Goal: Find specific page/section: Find specific page/section

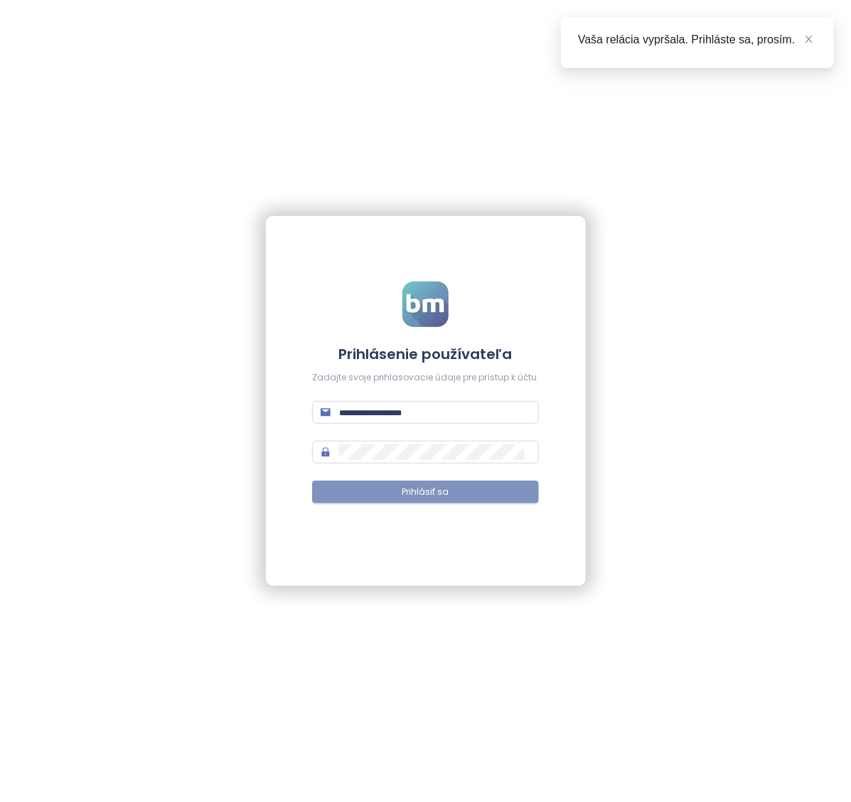
type input "**********"
click at [446, 495] on span "Prihlásiť sa" at bounding box center [425, 492] width 47 height 14
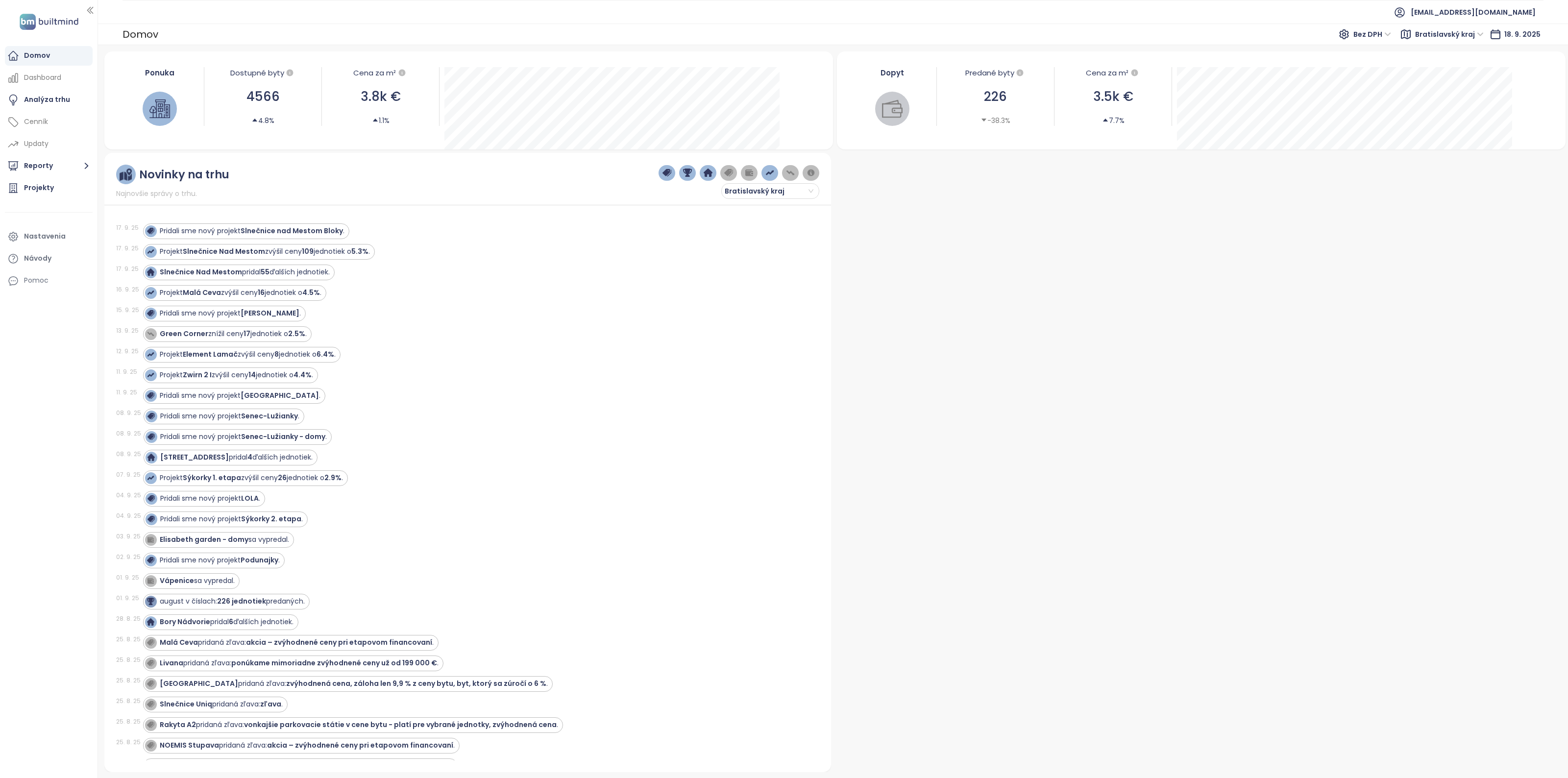
click at [28, 10] on div at bounding box center [49, 21] width 86 height 28
click at [21, 194] on div "Projekty" at bounding box center [48, 188] width 88 height 19
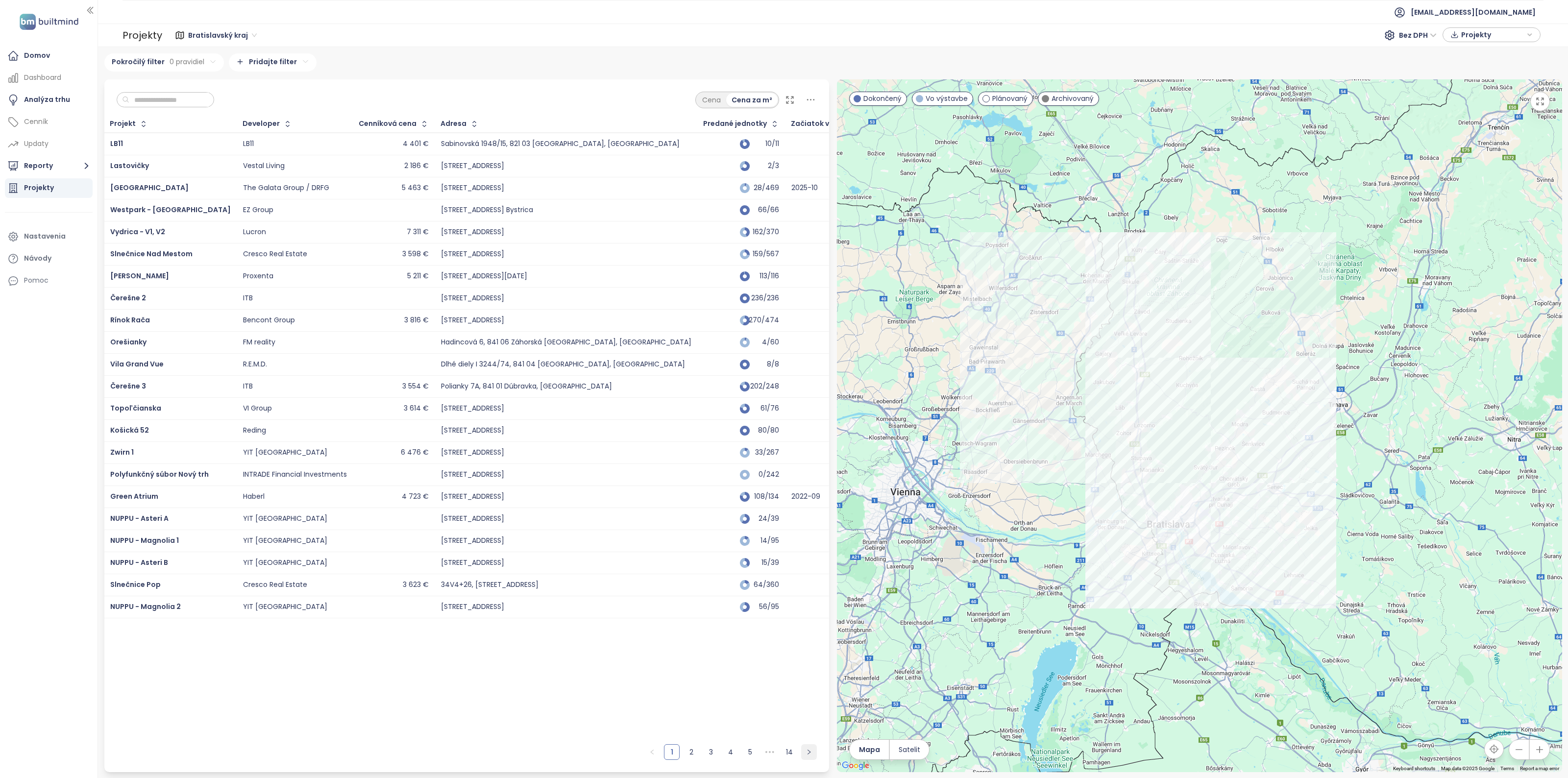
click at [586, 552] on icon "right" at bounding box center [809, 751] width 3 height 5
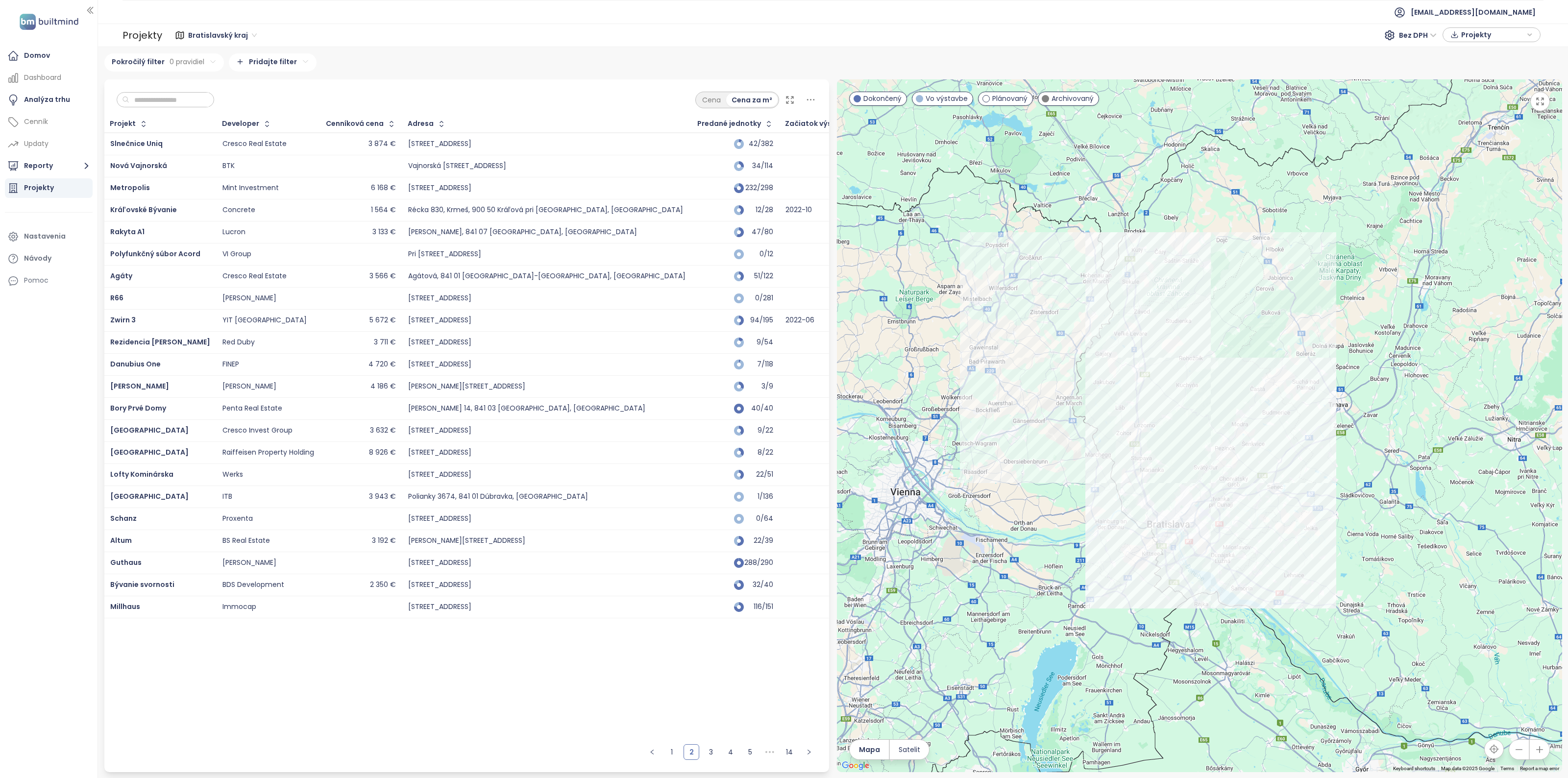
click at [358, 128] on div "Cenníková cena" at bounding box center [361, 123] width 81 height 16
click at [383, 124] on button "button" at bounding box center [390, 123] width 13 height 16
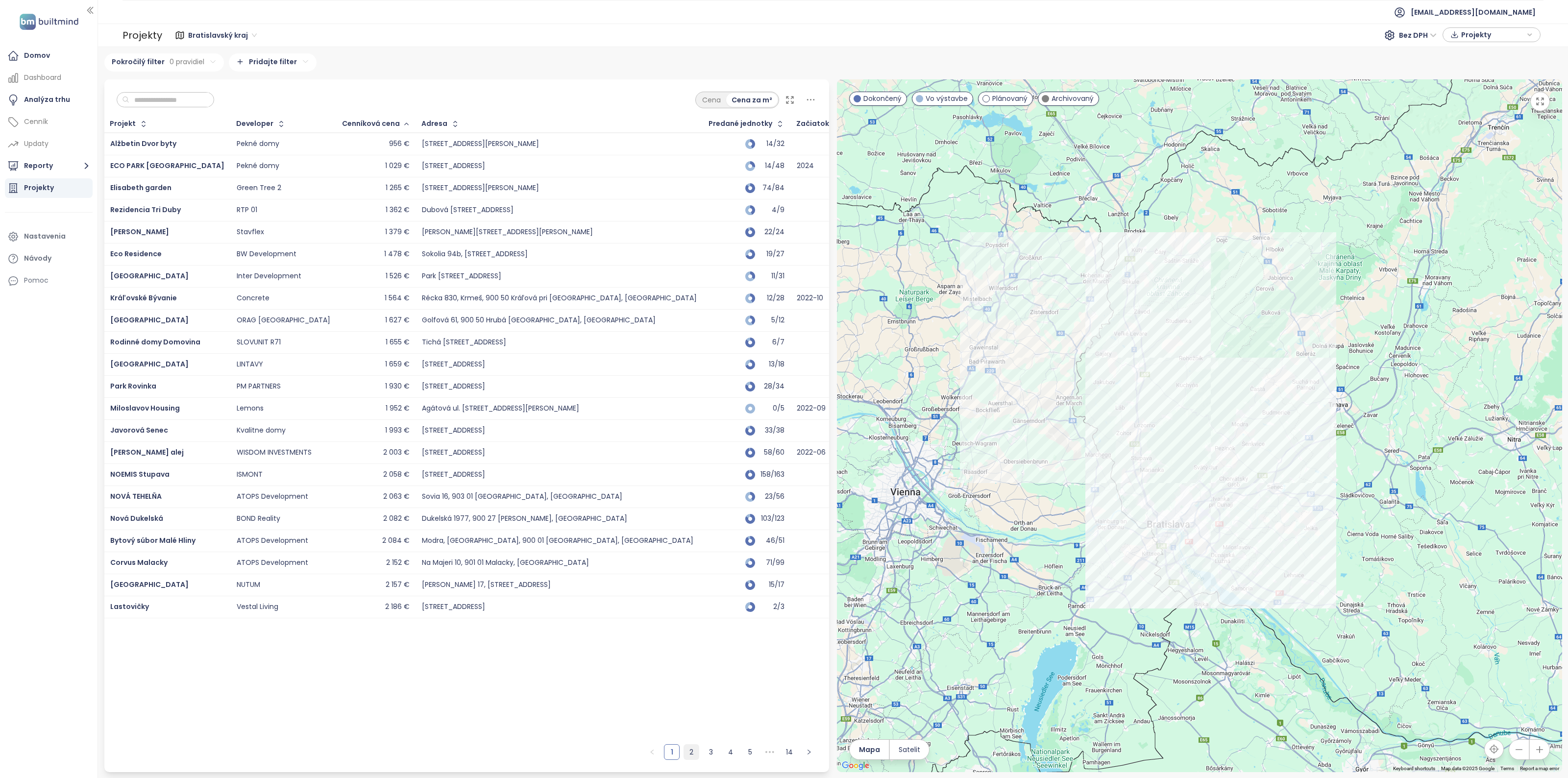
click at [586, 552] on link "2" at bounding box center [691, 751] width 14 height 14
